Goal: Navigation & Orientation: Understand site structure

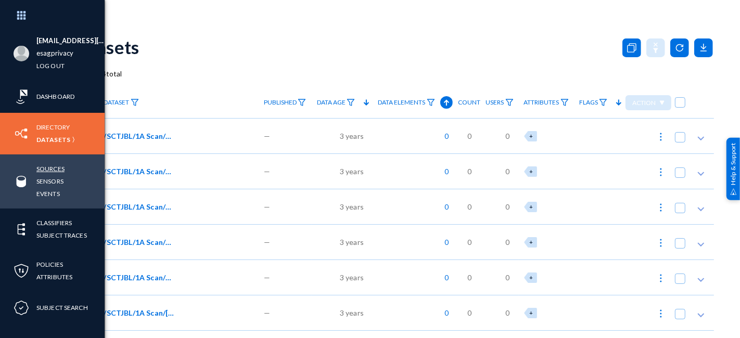
click at [42, 170] on link "Sources" at bounding box center [50, 169] width 28 height 12
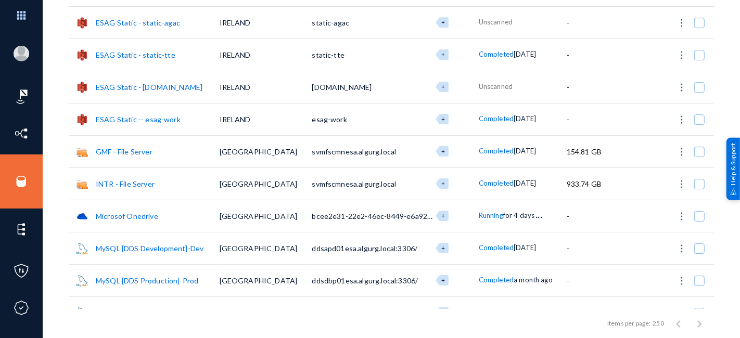
scroll to position [2875, 0]
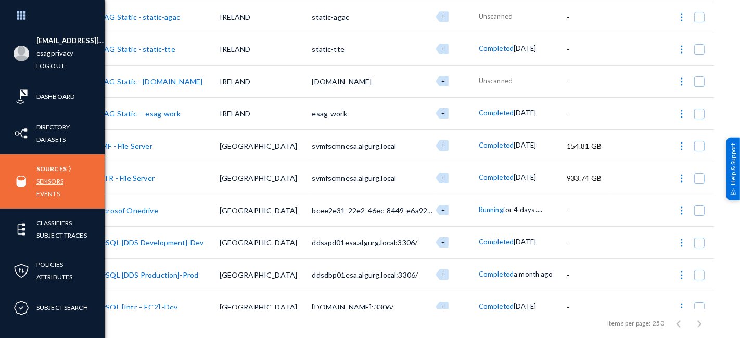
click at [44, 182] on link "Sensors" at bounding box center [49, 181] width 27 height 12
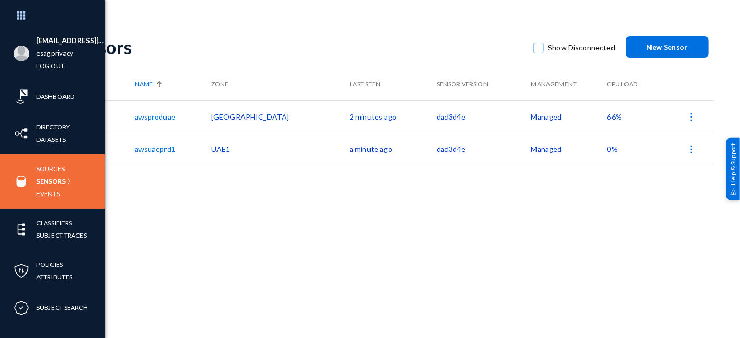
click at [47, 194] on link "Events" at bounding box center [47, 194] width 23 height 12
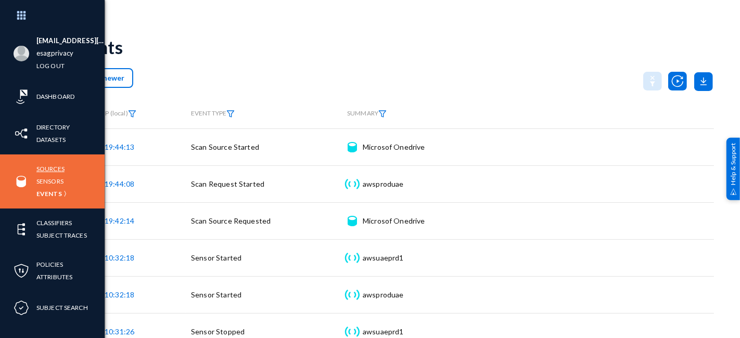
click at [49, 169] on link "Sources" at bounding box center [50, 169] width 28 height 12
